Goal: Navigation & Orientation: Find specific page/section

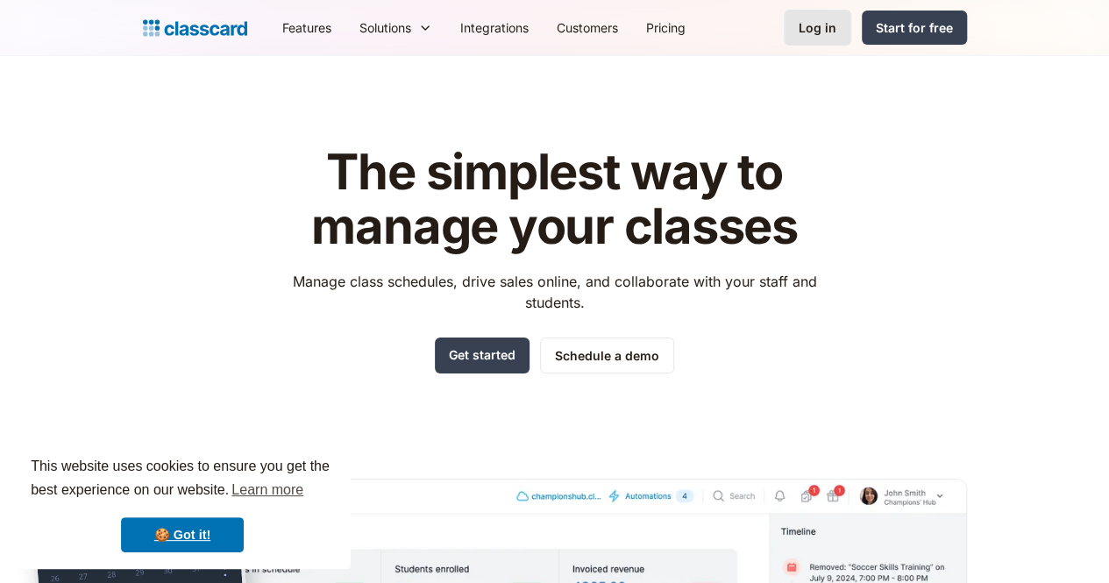
click at [836, 20] on div "Log in" at bounding box center [818, 27] width 38 height 18
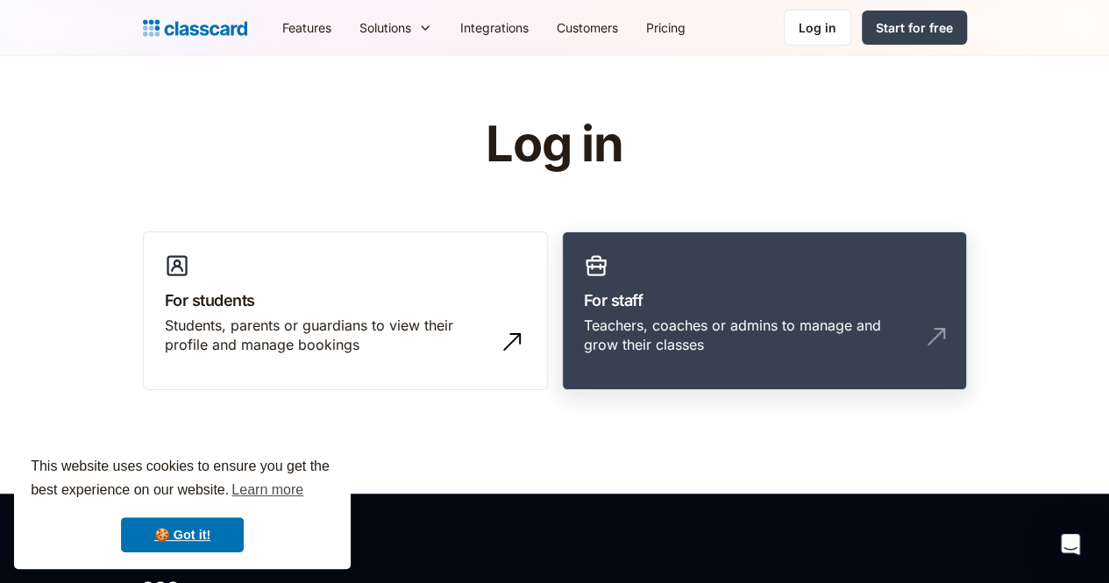
click at [617, 310] on h3 "For staff" at bounding box center [764, 300] width 361 height 24
